Goal: Answer question/provide support

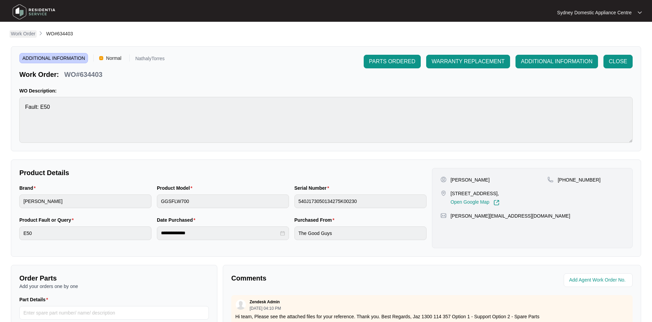
click at [29, 31] on p "Work Order" at bounding box center [23, 33] width 24 height 7
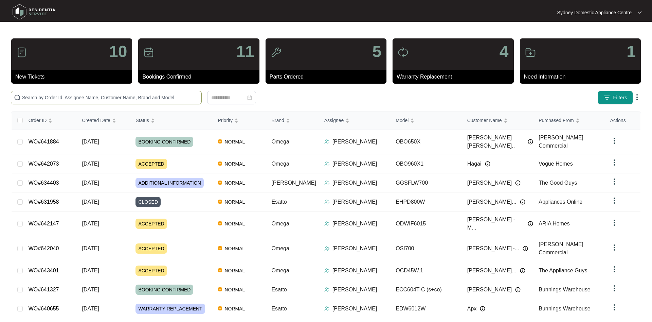
click at [70, 100] on input "text" at bounding box center [110, 97] width 177 height 7
paste input "634937"
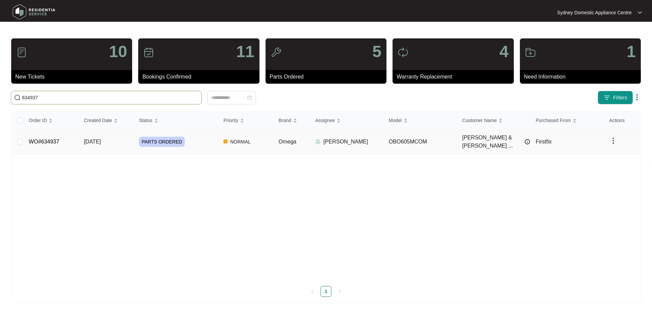
type input "634937"
click at [135, 135] on td "PARTS ORDERED" at bounding box center [176, 141] width 85 height 25
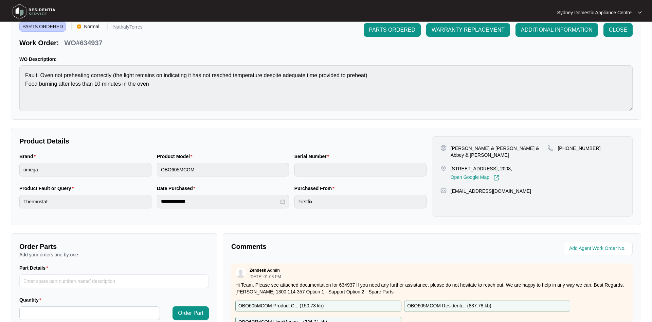
scroll to position [129, 0]
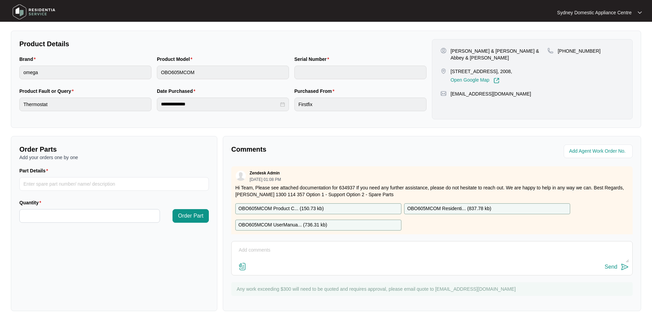
click at [316, 255] on textarea at bounding box center [432, 254] width 394 height 18
type textarea "i called and spoke to Abbey and we have booked an appointment for [DATE] to ins…"
click at [620, 265] on button "Send" at bounding box center [617, 266] width 24 height 9
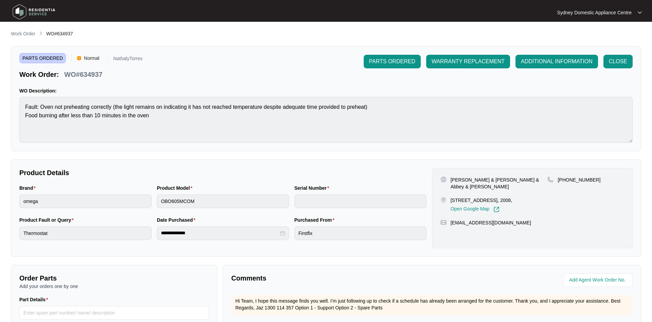
scroll to position [155, 0]
